Goal: Task Accomplishment & Management: Manage account settings

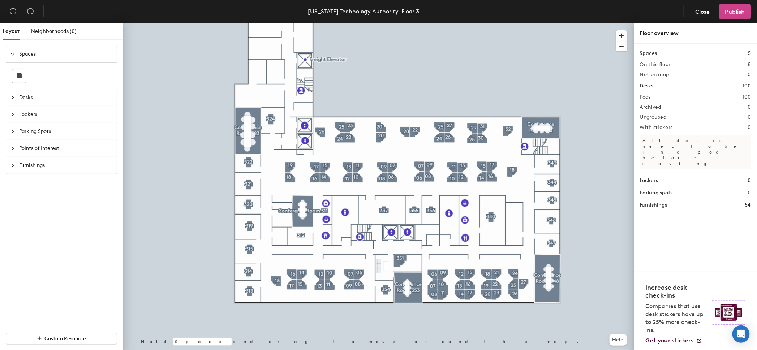
click at [722, 5] on button "Publish" at bounding box center [735, 11] width 32 height 14
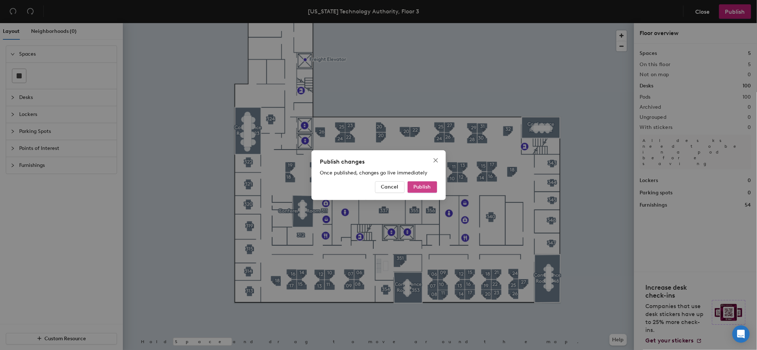
click at [418, 186] on span "Publish" at bounding box center [422, 187] width 17 height 6
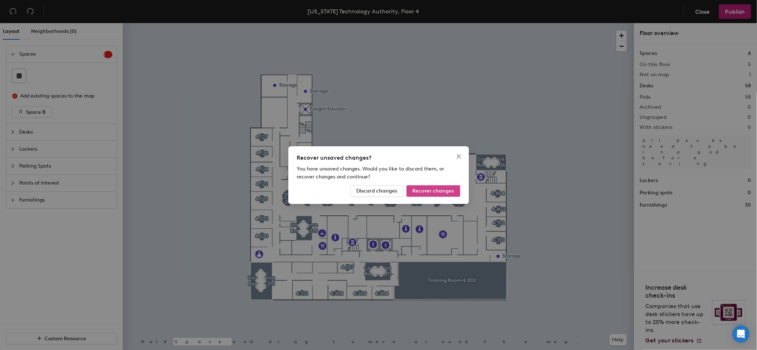
click at [432, 191] on span "Recover changes" at bounding box center [434, 191] width 42 height 6
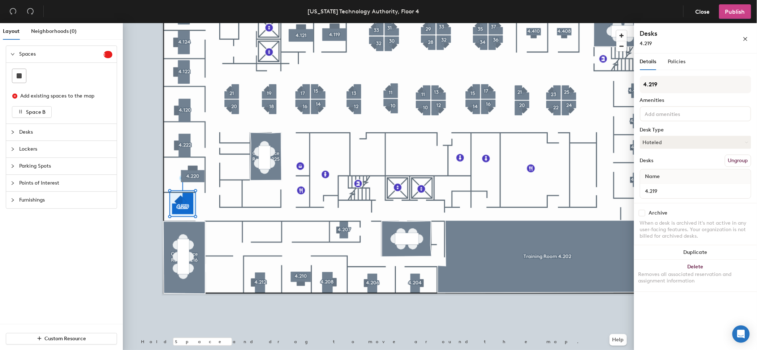
click at [730, 9] on span "Publish" at bounding box center [736, 11] width 20 height 7
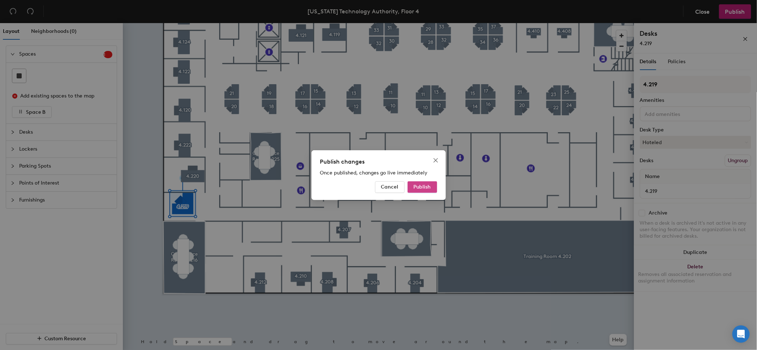
click at [434, 187] on button "Publish" at bounding box center [423, 187] width 30 height 12
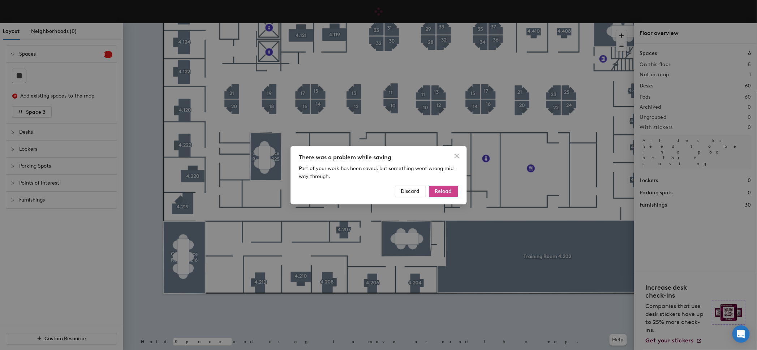
click at [445, 191] on span "Reload" at bounding box center [443, 191] width 17 height 6
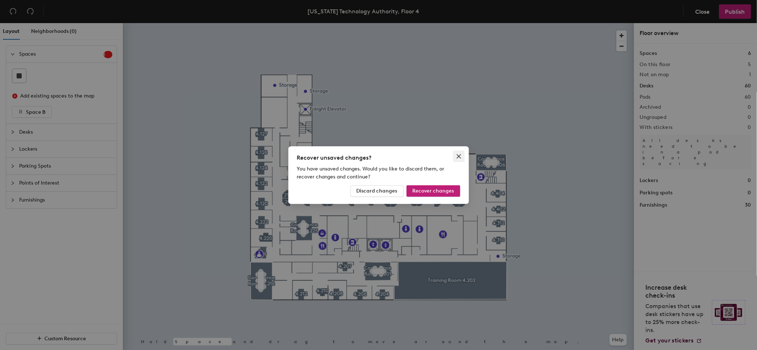
click at [460, 156] on icon "close" at bounding box center [459, 157] width 6 height 6
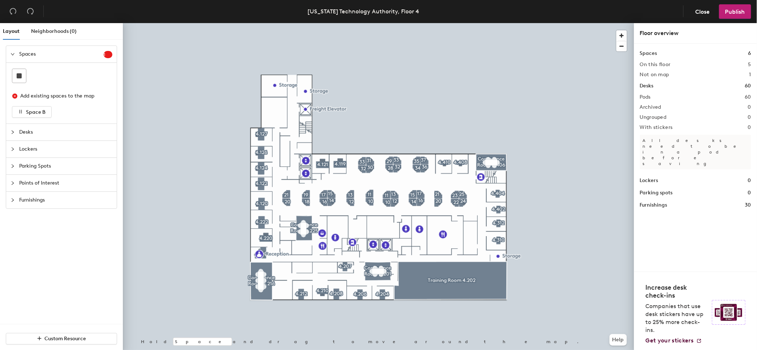
click at [259, 23] on div at bounding box center [379, 23] width 512 height 0
click at [291, 268] on span "Delete" at bounding box center [284, 271] width 25 height 12
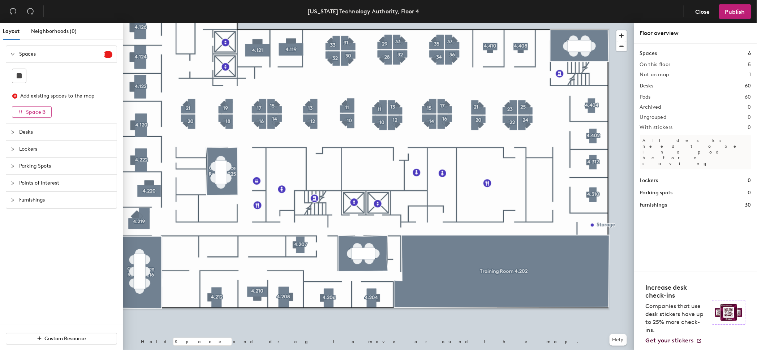
click at [35, 114] on span "Space B" at bounding box center [36, 112] width 20 height 6
click at [19, 109] on span "button" at bounding box center [20, 112] width 5 height 6
click at [21, 97] on div "Add existing spaces to the map" at bounding box center [63, 96] width 86 height 8
click at [17, 77] on rect at bounding box center [19, 75] width 5 height 5
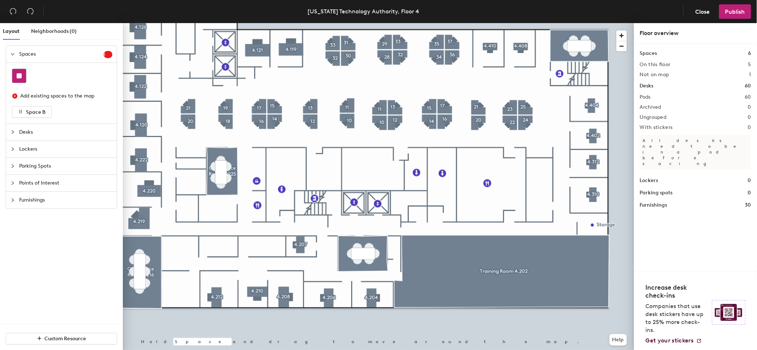
click at [18, 75] on rect at bounding box center [19, 75] width 5 height 5
click at [70, 98] on div "Add existing spaces to the map" at bounding box center [63, 96] width 86 height 8
click at [72, 94] on div "Add existing spaces to the map" at bounding box center [63, 96] width 86 height 8
click at [112, 52] on sup "1" at bounding box center [108, 54] width 9 height 7
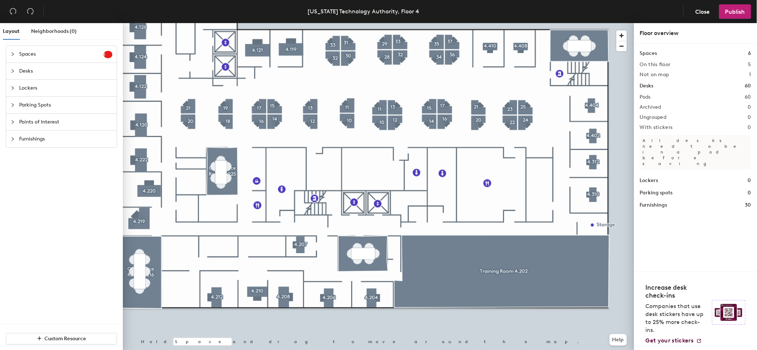
click at [108, 52] on span "1" at bounding box center [108, 54] width 9 height 5
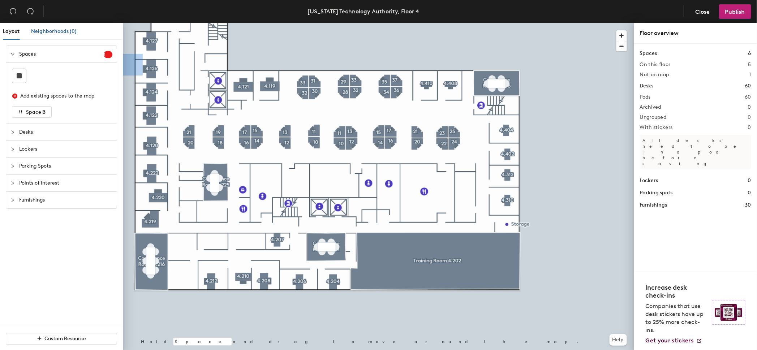
click at [66, 31] on span "Neighborhoods (0)" at bounding box center [54, 31] width 46 height 6
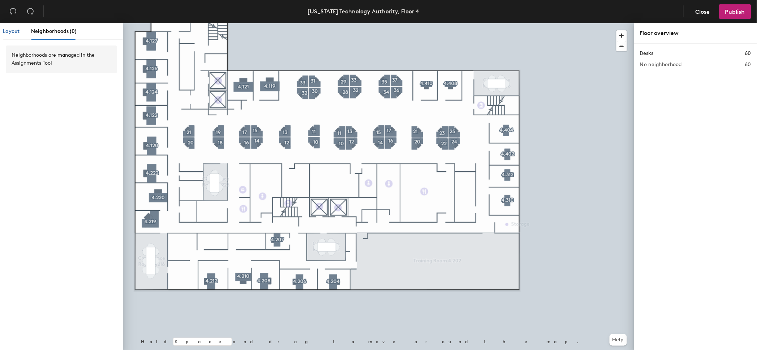
click at [16, 31] on span "Layout" at bounding box center [11, 31] width 17 height 6
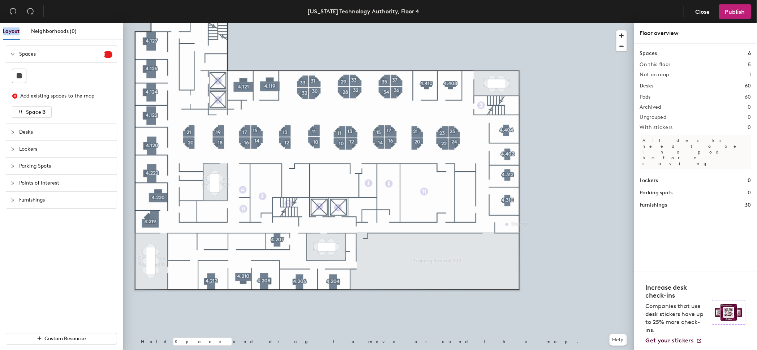
click at [16, 31] on span "Layout" at bounding box center [11, 31] width 17 height 6
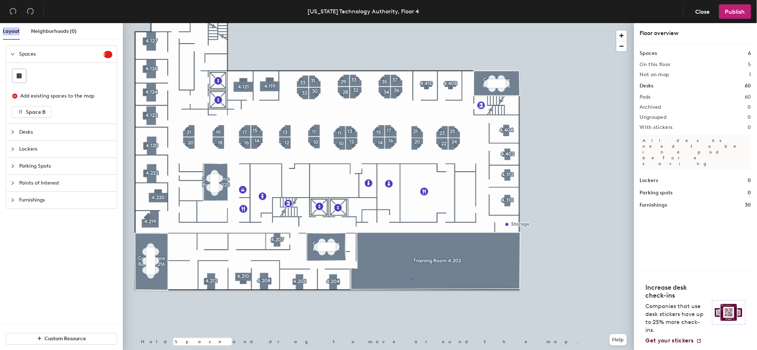
click at [412, 23] on div at bounding box center [379, 23] width 512 height 0
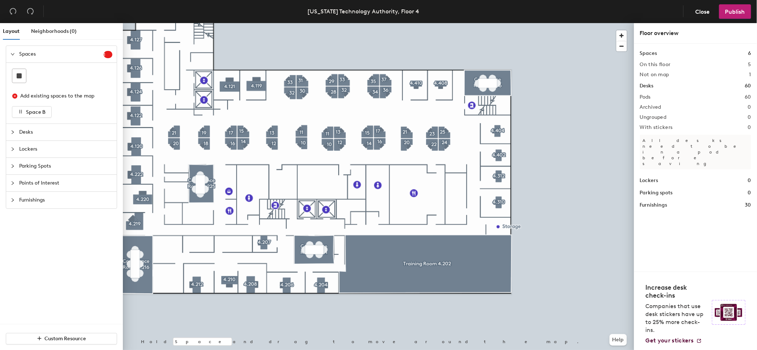
click at [658, 76] on h2 "Not on map" at bounding box center [654, 75] width 29 height 6
click at [744, 70] on div "Spaces 6 On this floor 5 Not on map 1 Desks 60 Pods 60 Archived 0 Ungrouped 0 W…" at bounding box center [695, 130] width 111 height 160
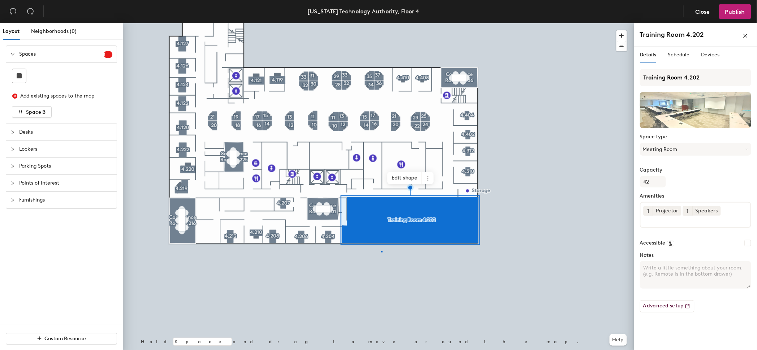
click at [381, 23] on div at bounding box center [379, 23] width 512 height 0
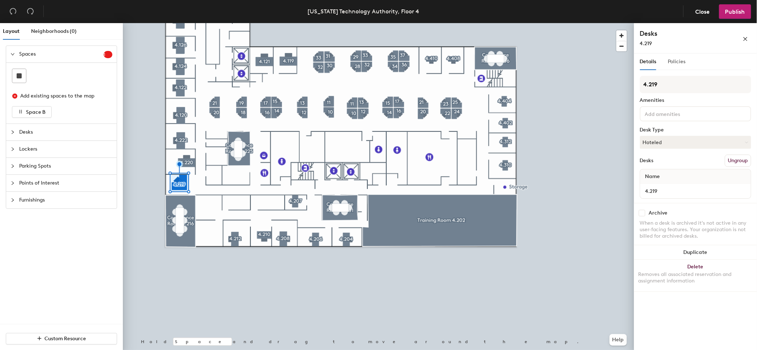
click at [671, 69] on div "Policies" at bounding box center [677, 62] width 18 height 17
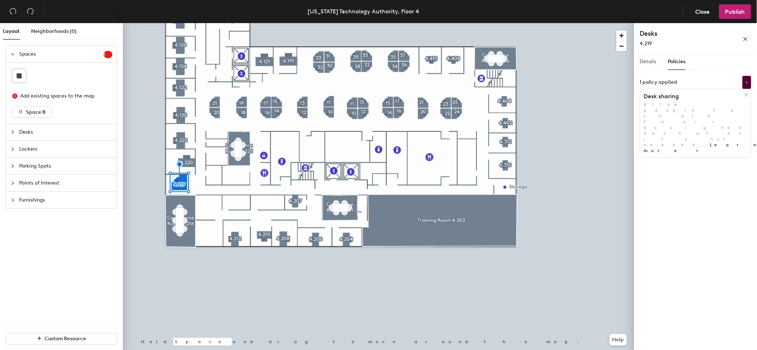
click at [652, 66] on div "Details" at bounding box center [648, 62] width 17 height 17
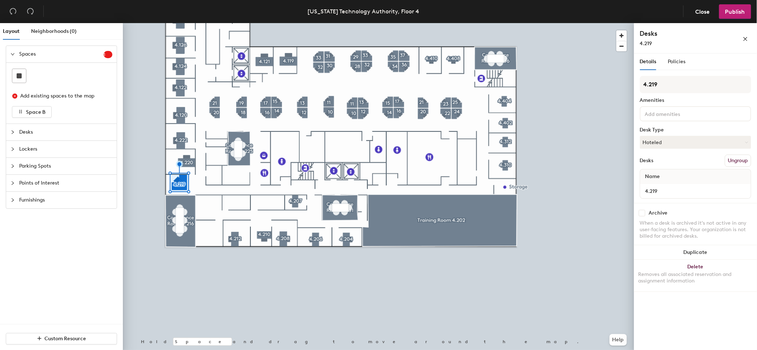
click at [652, 66] on div "Details" at bounding box center [648, 62] width 17 height 17
click at [34, 112] on span "Space B" at bounding box center [36, 112] width 20 height 6
click at [573, 23] on div at bounding box center [379, 23] width 512 height 0
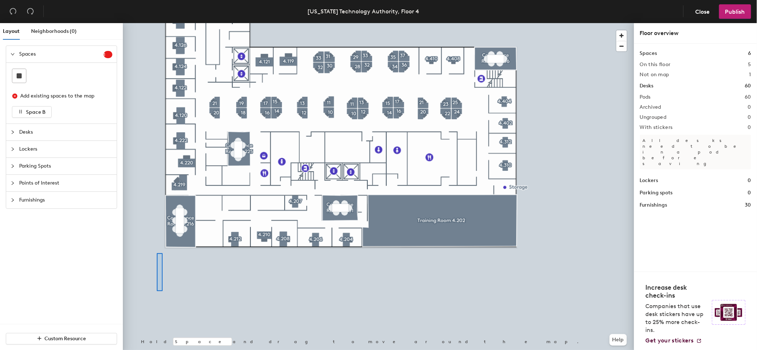
click at [159, 23] on div at bounding box center [379, 23] width 512 height 0
click at [171, 23] on div at bounding box center [379, 23] width 512 height 0
click at [162, 23] on div at bounding box center [379, 23] width 512 height 0
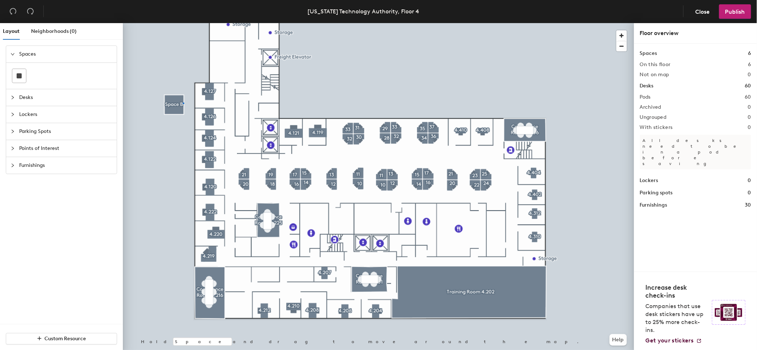
drag, startPoint x: 37, startPoint y: 110, endPoint x: 116, endPoint y: 76, distance: 86.8
click at [183, 23] on div at bounding box center [379, 23] width 512 height 0
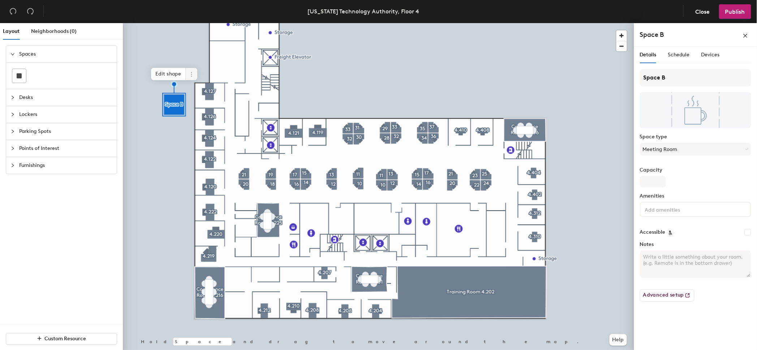
click at [196, 69] on span at bounding box center [192, 74] width 12 height 12
click at [197, 116] on span "Delete" at bounding box center [217, 116] width 64 height 12
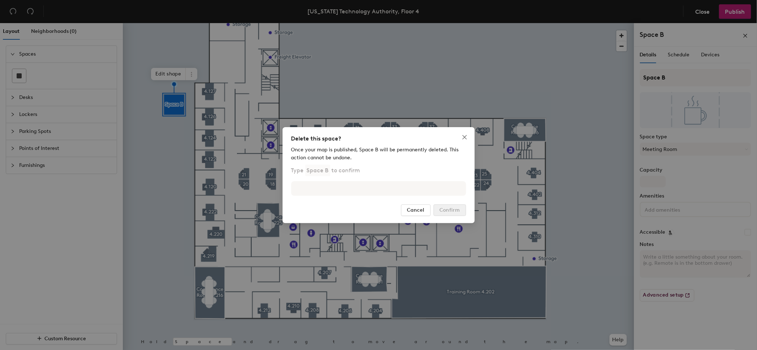
click at [349, 170] on p "Type Space B to confirm" at bounding box center [325, 171] width 69 height 12
click at [359, 173] on p "Type Space B to confirm" at bounding box center [325, 171] width 69 height 12
click at [350, 166] on p "Type Space B to confirm" at bounding box center [325, 171] width 69 height 12
click at [350, 169] on p "Type Space B to confirm" at bounding box center [325, 171] width 69 height 12
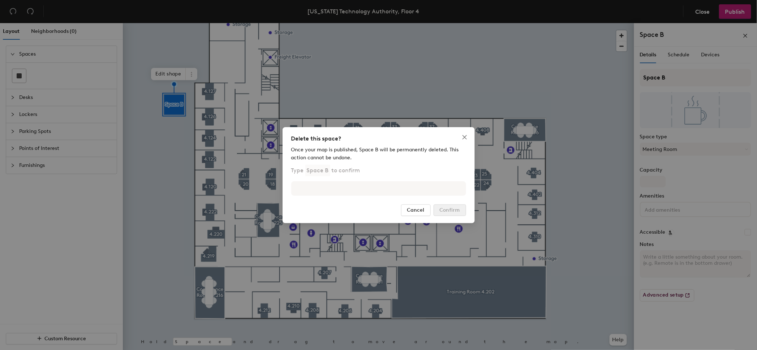
click at [347, 173] on p "Type Space B to confirm" at bounding box center [325, 171] width 69 height 12
click at [346, 173] on p "Type Space B to confirm" at bounding box center [325, 171] width 69 height 12
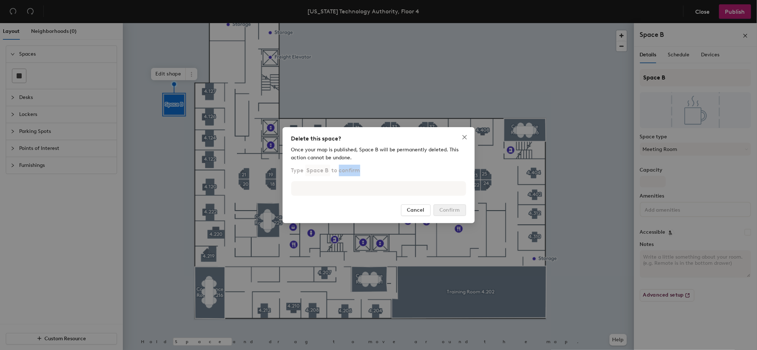
click at [305, 171] on p "Space B" at bounding box center [317, 171] width 25 height 12
click at [352, 207] on div "Cancel Confirm" at bounding box center [378, 211] width 175 height 12
click at [466, 138] on icon "close" at bounding box center [465, 137] width 6 height 6
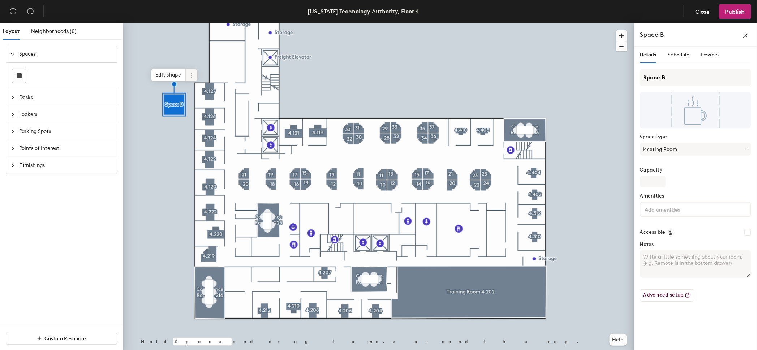
click at [191, 76] on icon at bounding box center [192, 76] width 6 height 6
click at [206, 92] on span "Remove from map" at bounding box center [217, 92] width 64 height 12
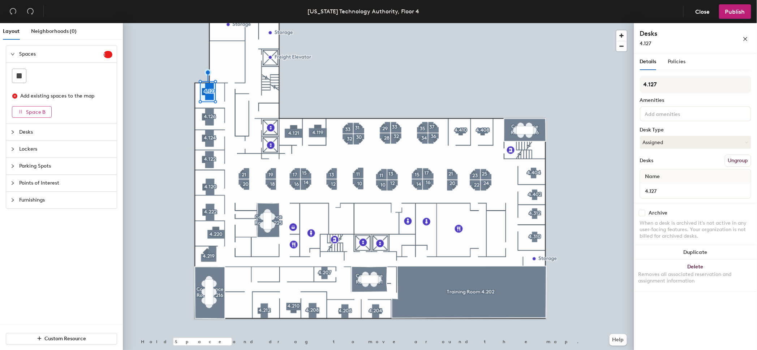
click at [22, 112] on icon "button" at bounding box center [20, 111] width 5 height 5
click at [25, 69] on div at bounding box center [19, 76] width 14 height 14
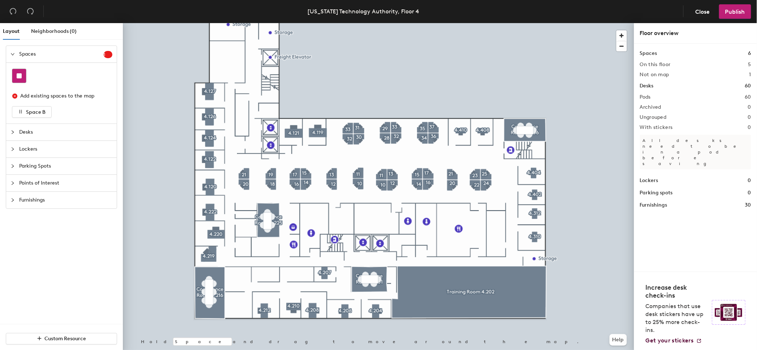
click at [16, 77] on div at bounding box center [19, 76] width 14 height 14
click at [17, 77] on rect at bounding box center [19, 75] width 5 height 5
click at [17, 112] on button "Space B" at bounding box center [32, 112] width 40 height 12
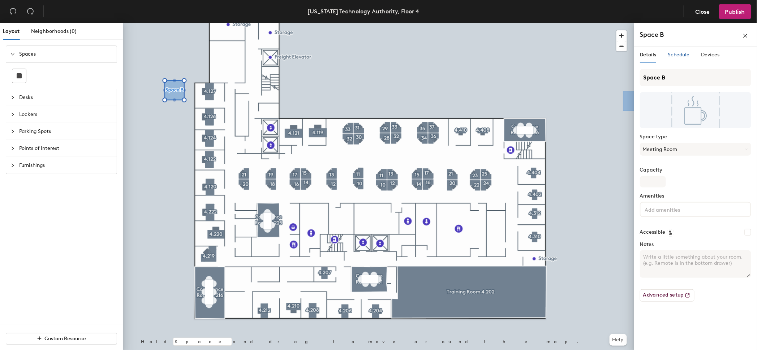
click at [677, 54] on span "Schedule" at bounding box center [679, 55] width 22 height 6
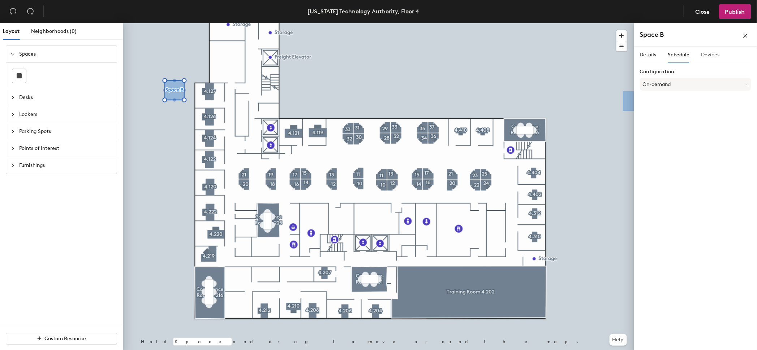
click at [705, 50] on div "Devices" at bounding box center [711, 55] width 18 height 17
click at [646, 51] on div "Details" at bounding box center [648, 55] width 17 height 8
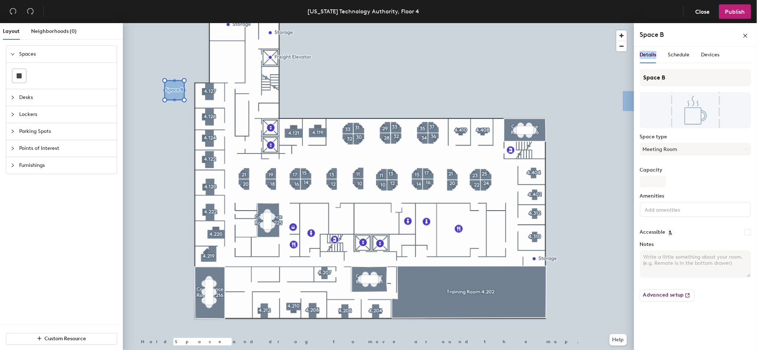
click at [646, 51] on div "Details" at bounding box center [648, 55] width 17 height 8
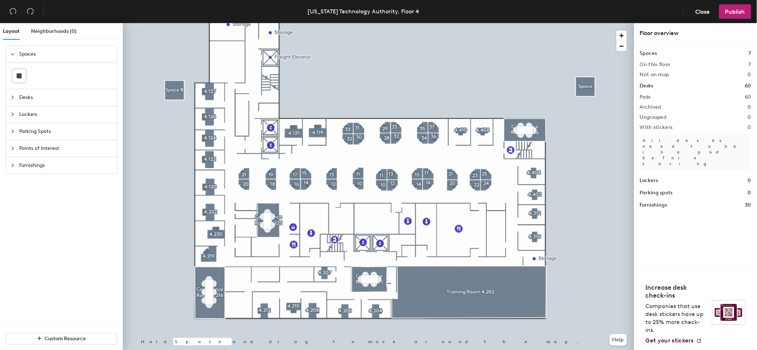
click at [587, 23] on div at bounding box center [379, 23] width 512 height 0
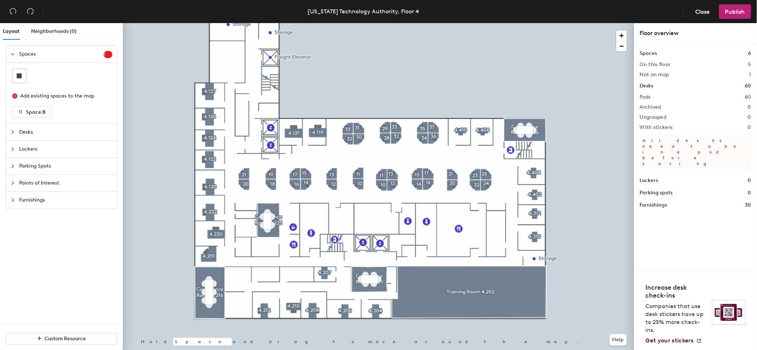
click at [13, 134] on icon "collapsed" at bounding box center [12, 132] width 4 height 4
click at [14, 54] on icon "collapsed" at bounding box center [12, 54] width 4 height 4
click at [18, 73] on icon at bounding box center [19, 75] width 5 height 5
click at [18, 73] on rect at bounding box center [19, 75] width 5 height 5
drag, startPoint x: 18, startPoint y: 73, endPoint x: 18, endPoint y: 116, distance: 42.7
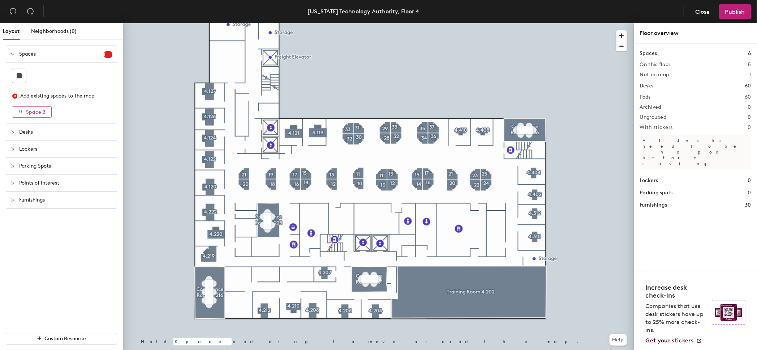
click at [11, 106] on div "Add existing spaces to the map Space B" at bounding box center [61, 93] width 111 height 61
click at [22, 115] on button "Space B" at bounding box center [32, 112] width 40 height 12
click at [22, 112] on icon "button" at bounding box center [20, 111] width 5 height 5
click at [20, 110] on icon "button" at bounding box center [20, 111] width 5 height 5
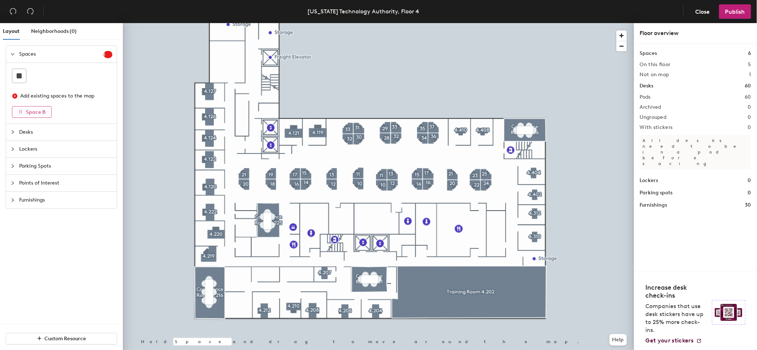
click at [20, 110] on icon "button" at bounding box center [20, 111] width 5 height 5
click at [21, 110] on icon "button" at bounding box center [20, 111] width 5 height 5
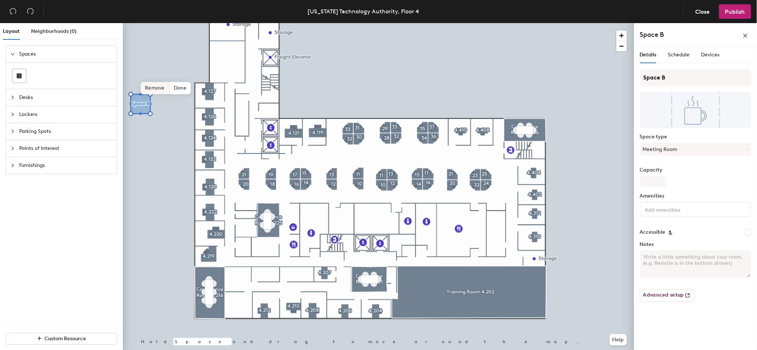
click at [162, 89] on span "Remove" at bounding box center [155, 88] width 29 height 12
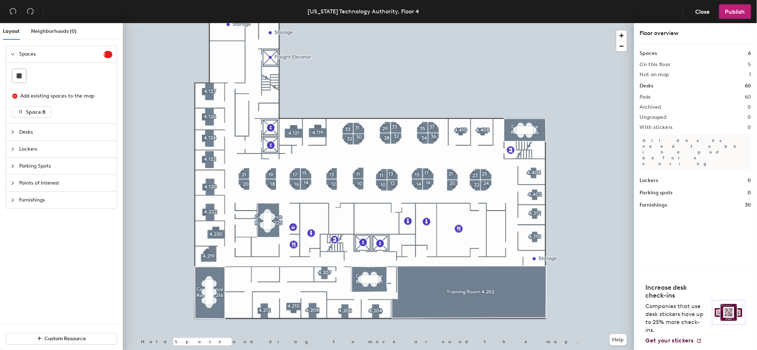
click at [109, 57] on span "1" at bounding box center [108, 54] width 9 height 7
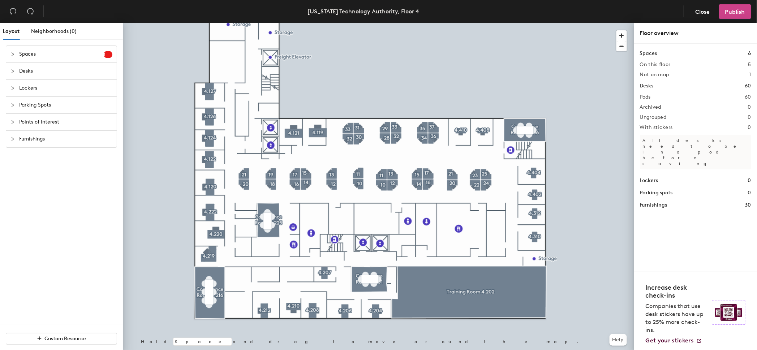
click at [739, 16] on button "Publish" at bounding box center [735, 11] width 32 height 14
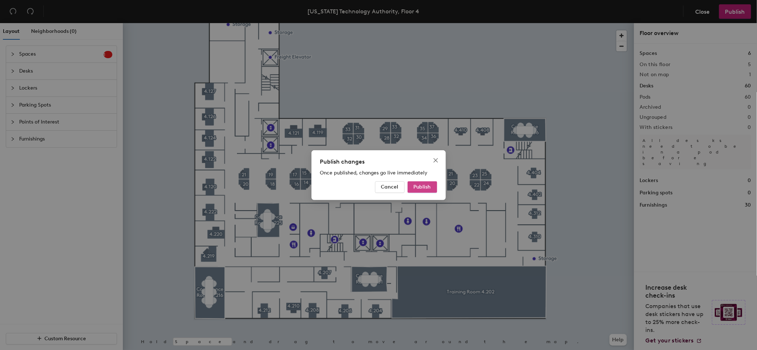
drag, startPoint x: 401, startPoint y: 178, endPoint x: 409, endPoint y: 183, distance: 8.9
click at [403, 181] on div "Publish changes Once published, changes go live immediately Cancel Publish" at bounding box center [379, 175] width 134 height 50
click at [419, 185] on span "Publish" at bounding box center [422, 187] width 17 height 6
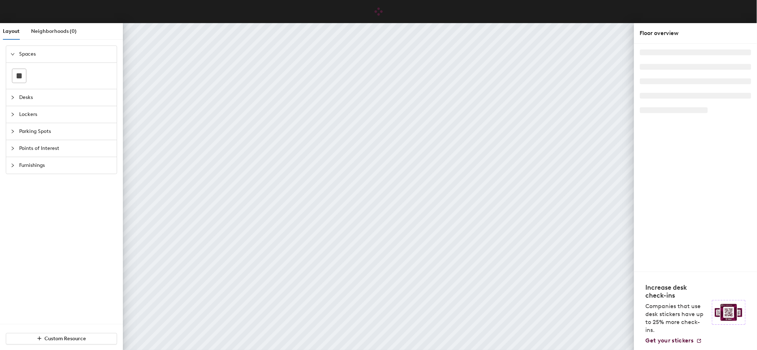
click at [44, 119] on span "Lockers" at bounding box center [65, 114] width 93 height 17
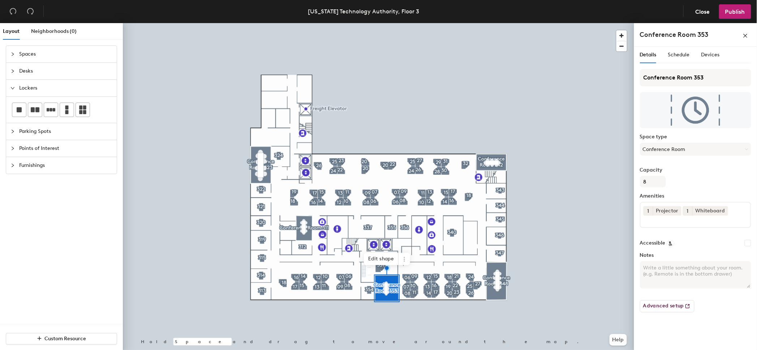
click at [550, 23] on div at bounding box center [379, 23] width 512 height 0
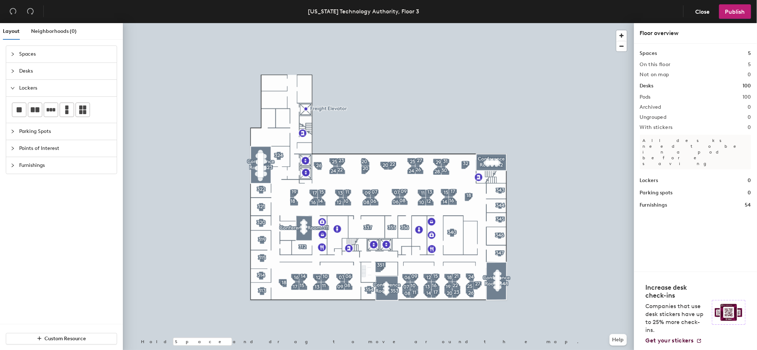
click at [384, 23] on div at bounding box center [379, 23] width 512 height 0
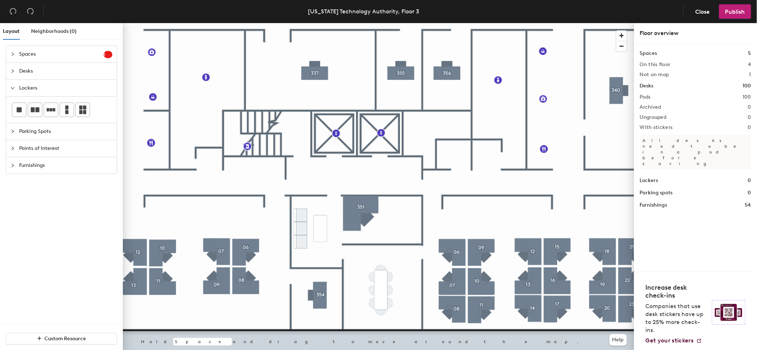
click at [41, 54] on span "Spaces" at bounding box center [61, 54] width 85 height 17
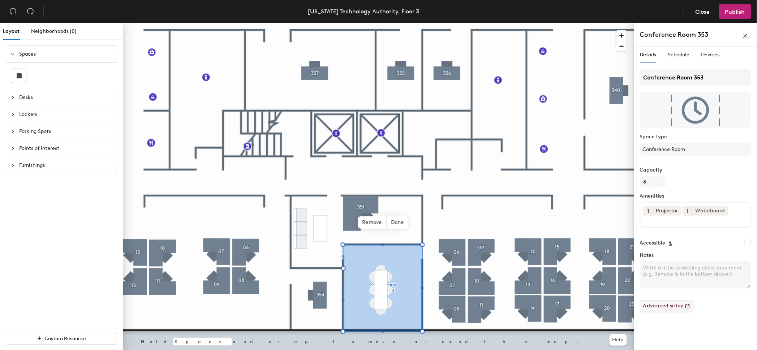
click at [668, 309] on button "Advanced setup" at bounding box center [667, 306] width 55 height 12
